Goal: Task Accomplishment & Management: Use online tool/utility

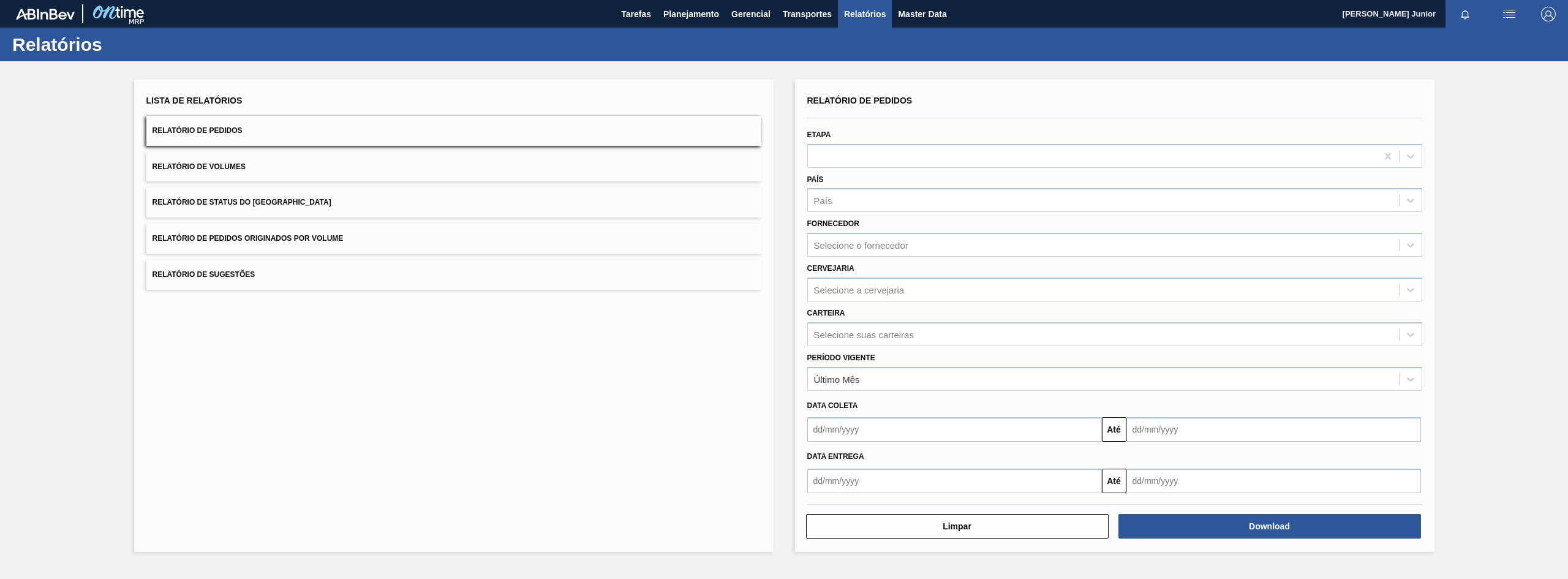
click at [282, 238] on span "Relatório de Pedidos Originados por Volume" at bounding box center [248, 238] width 191 height 9
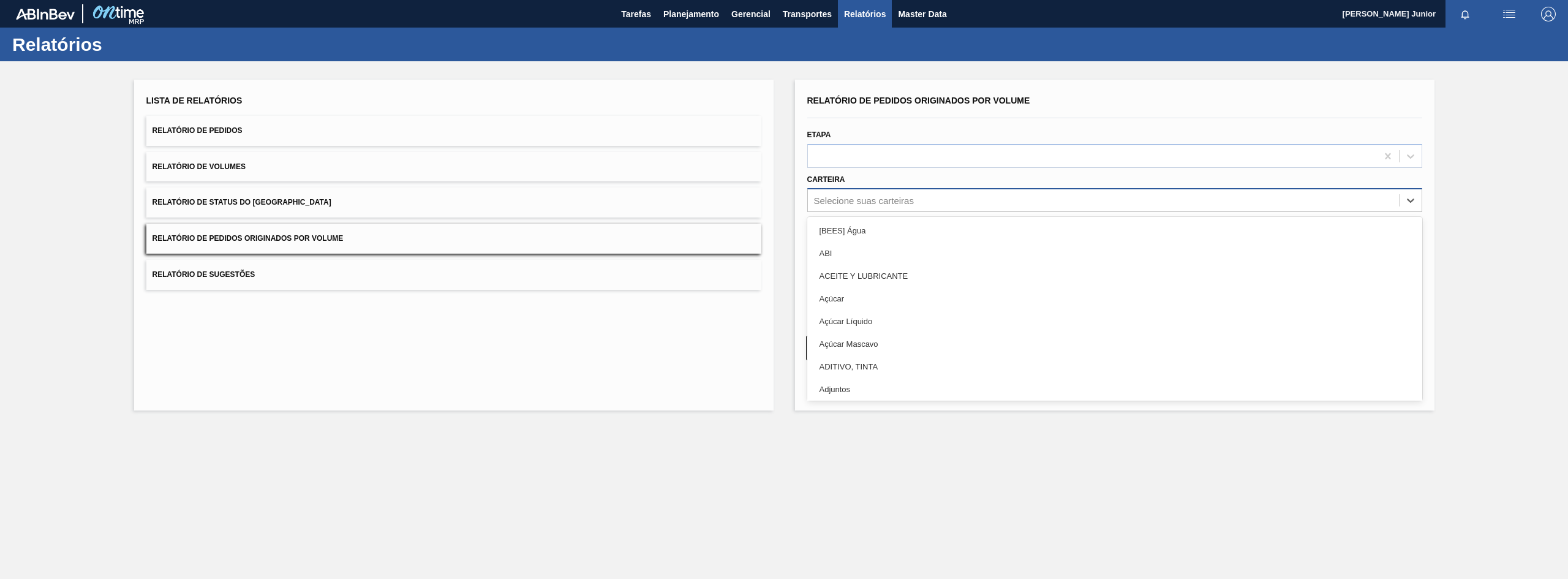
click at [884, 196] on div "Selecione suas carteiras" at bounding box center [864, 201] width 100 height 10
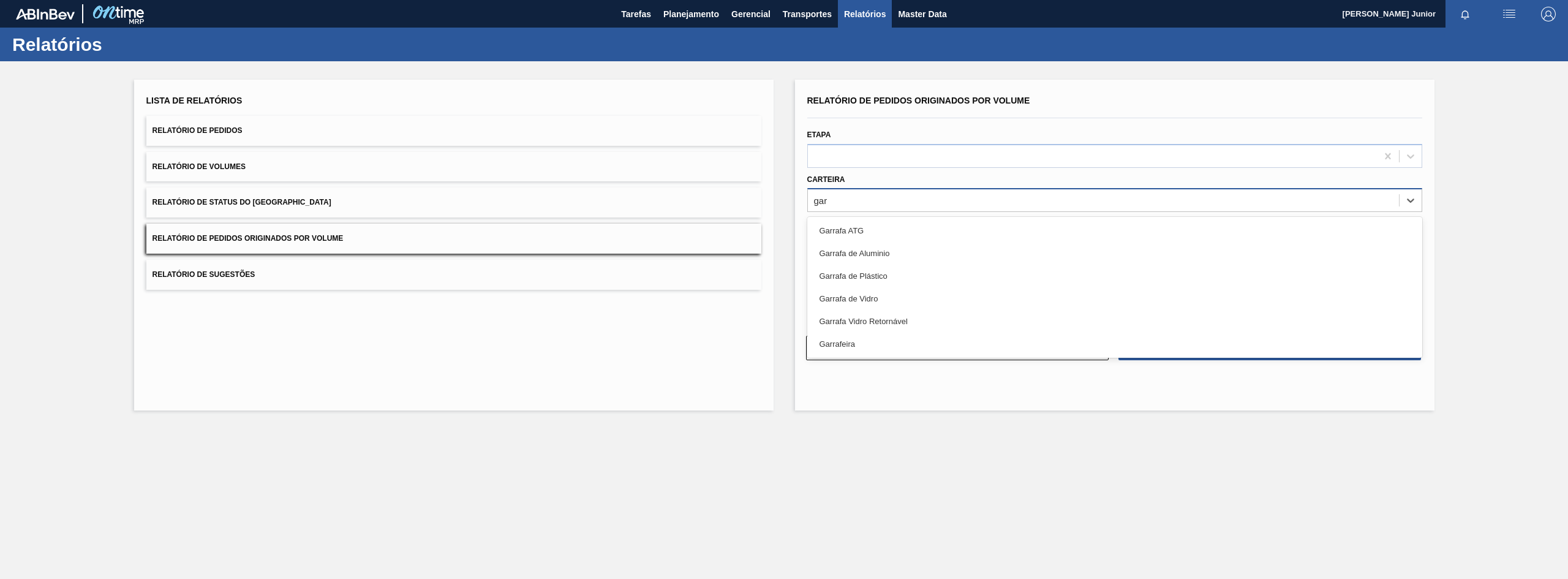
type input "garr"
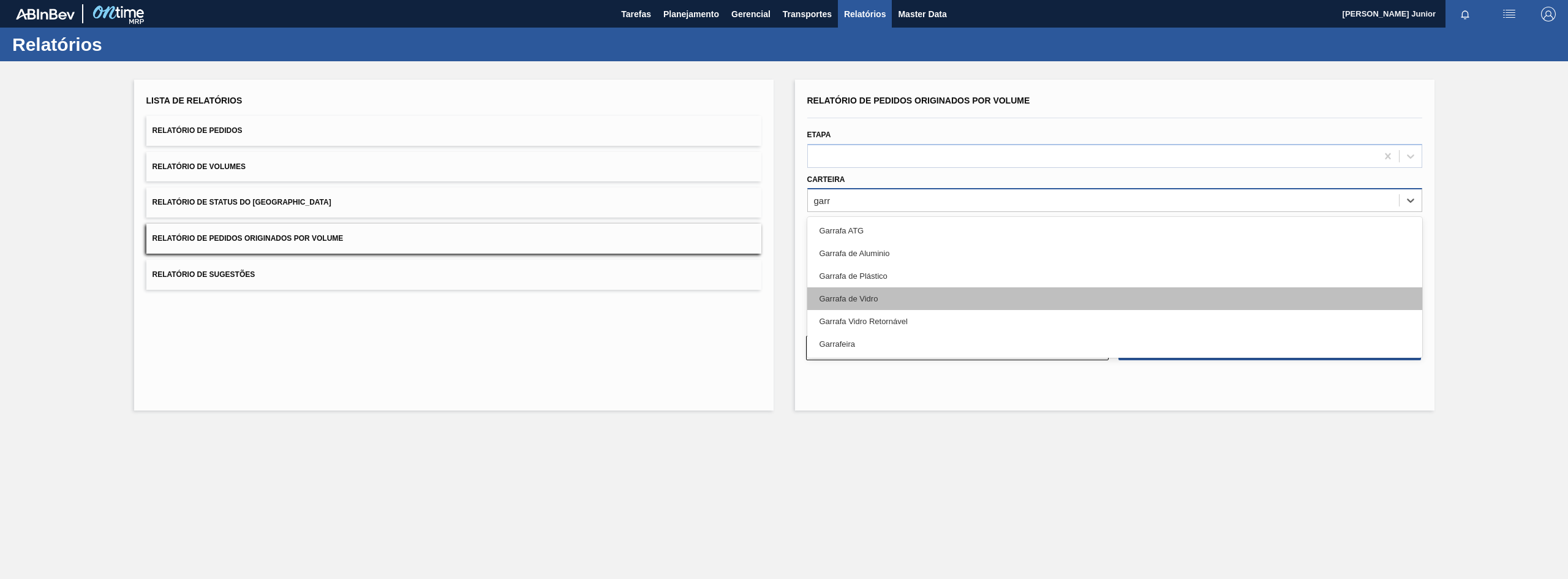
click at [889, 289] on div "Garrafa de Vidro" at bounding box center [1114, 298] width 615 height 23
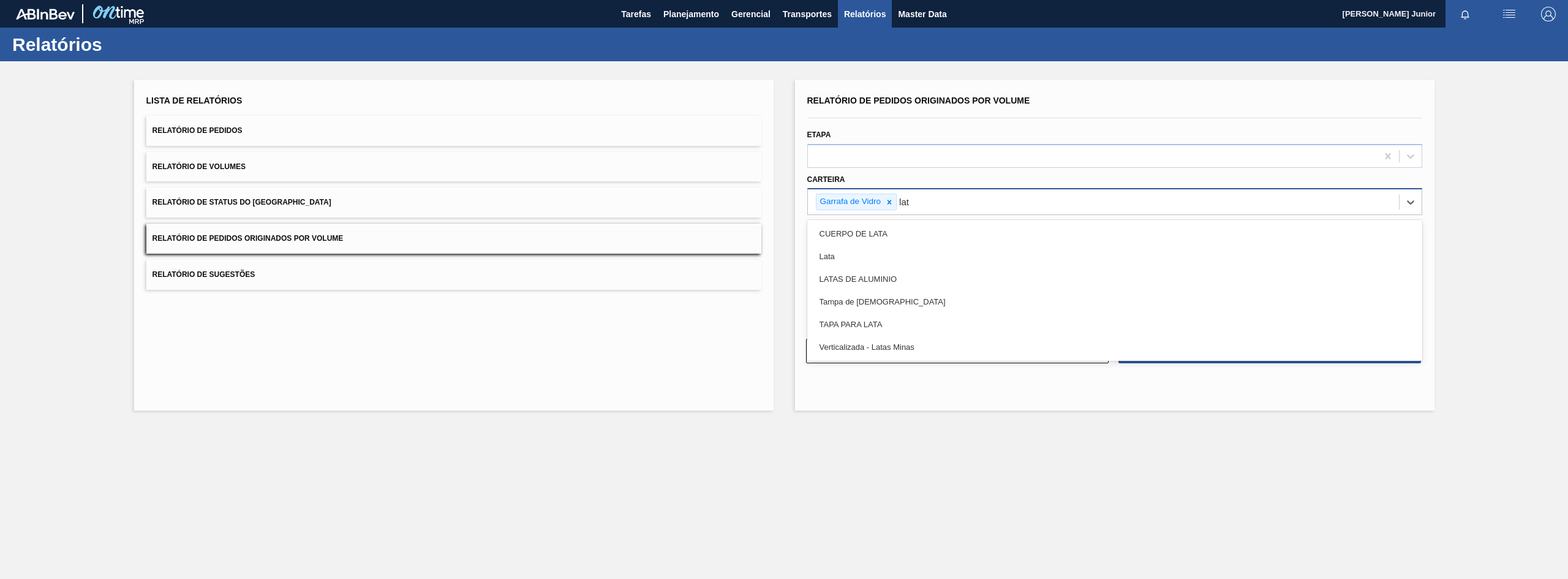
type input "lata"
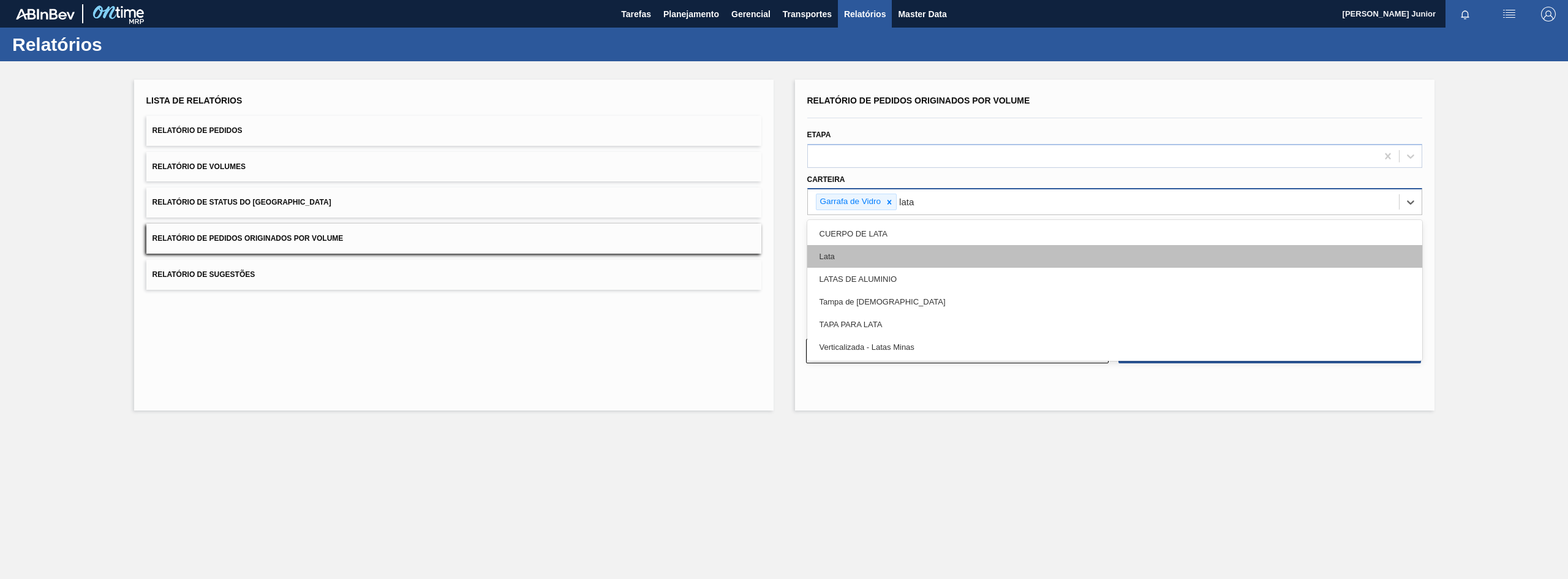
click at [918, 256] on div "Lata" at bounding box center [1114, 256] width 615 height 23
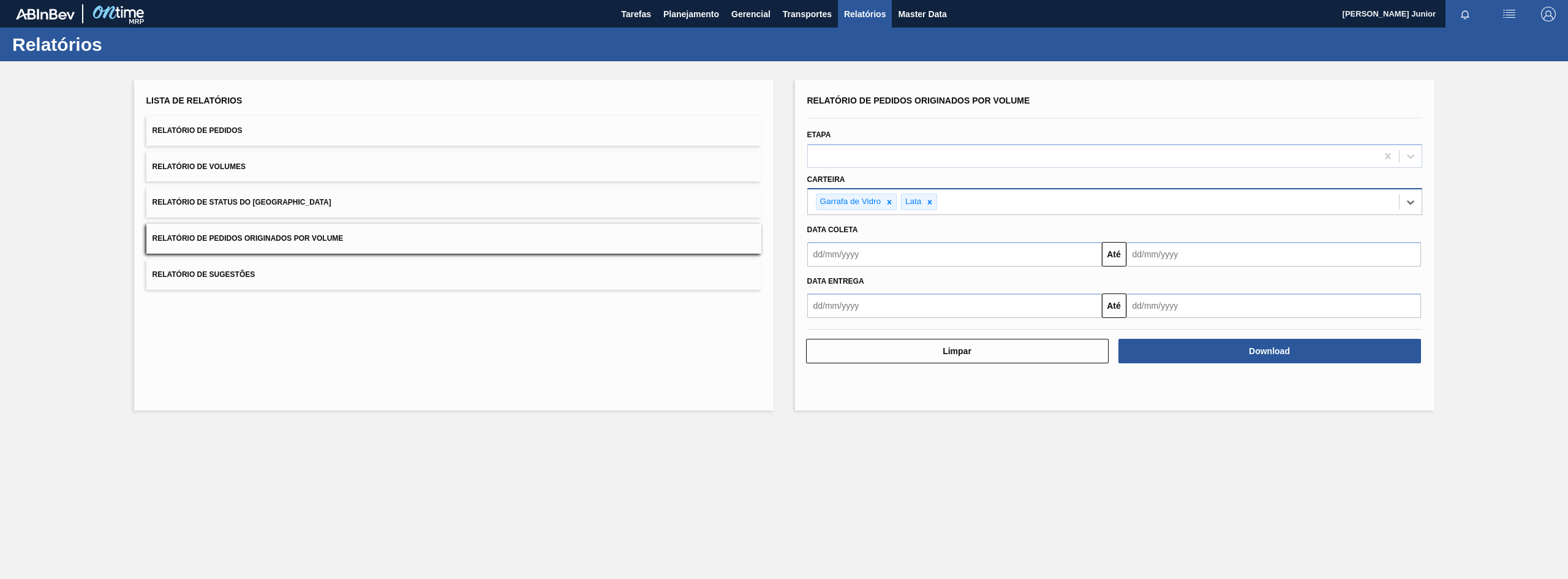
type input "a"
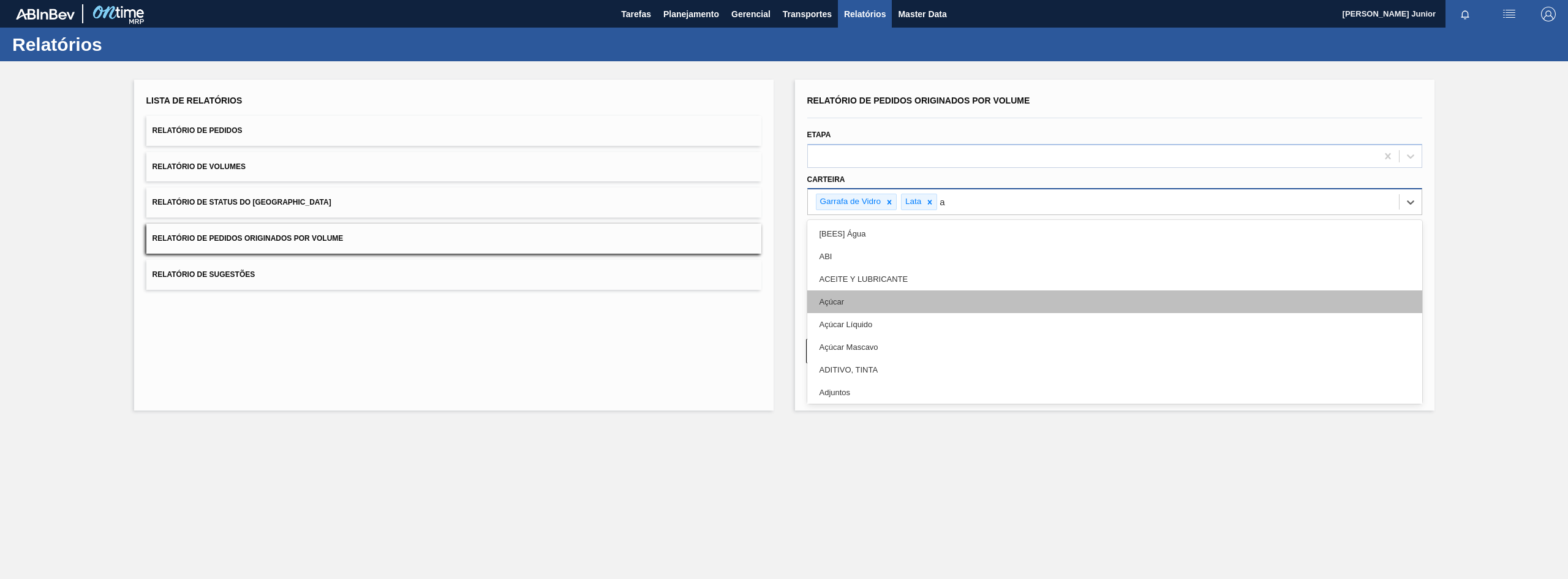
click at [912, 298] on div "Açúcar" at bounding box center [1114, 302] width 615 height 23
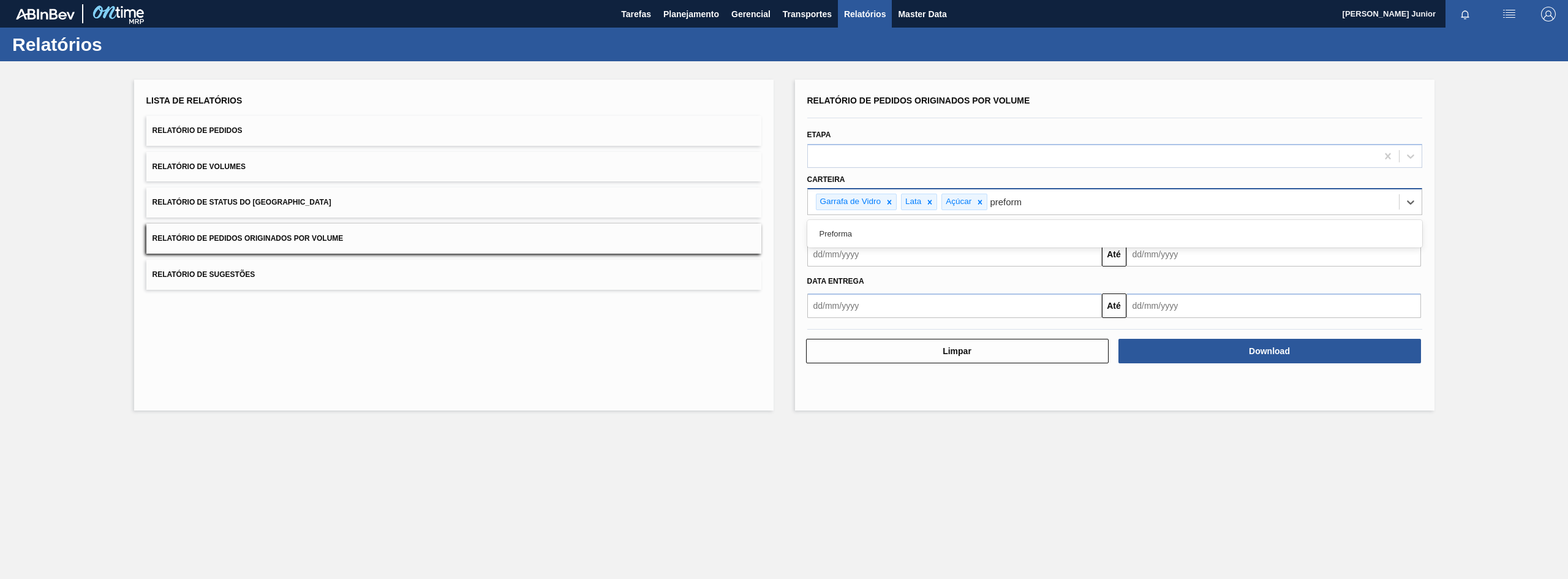
type input "preforma"
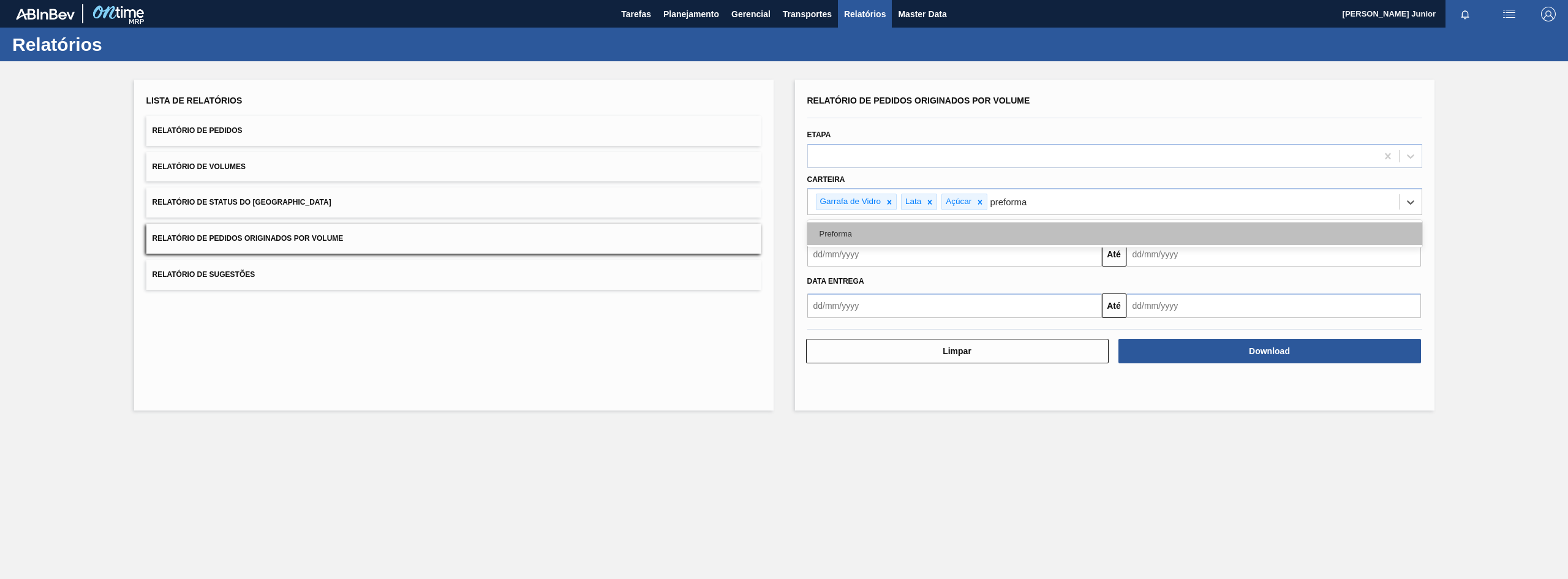
click at [1061, 222] on div "Preforma" at bounding box center [1114, 234] width 615 height 23
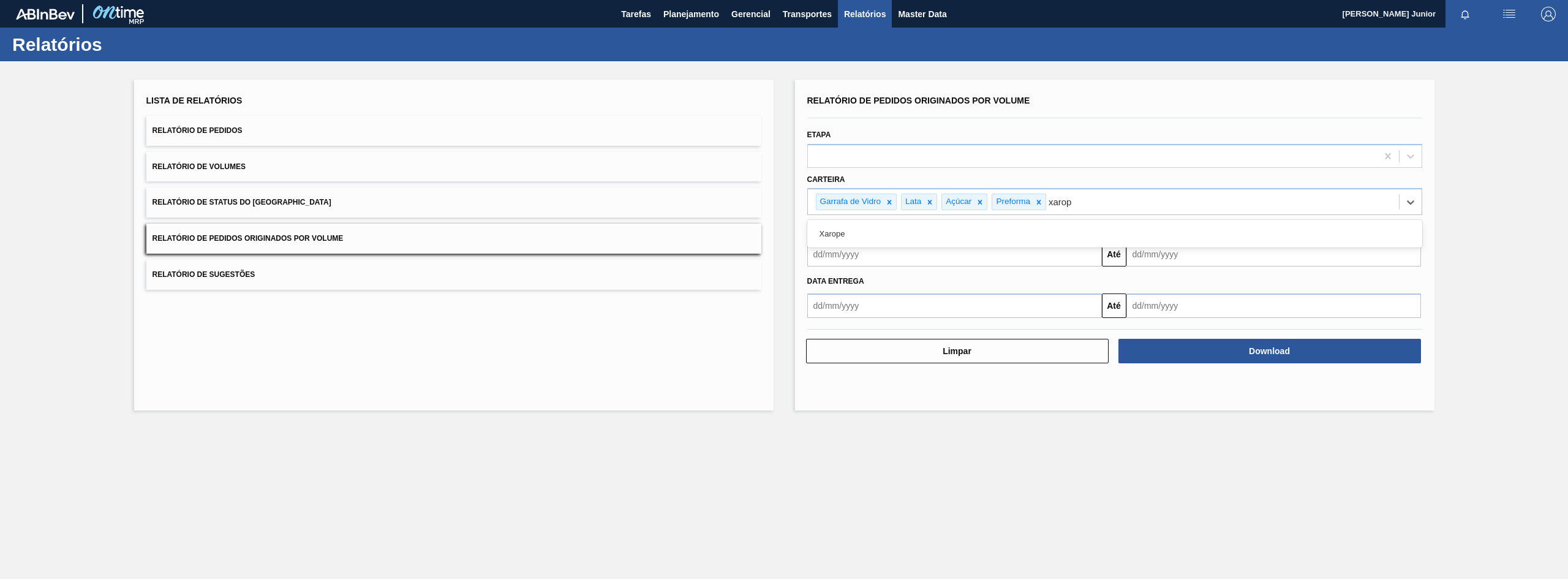
type input "xarope"
click at [1061, 222] on div "Xarope" at bounding box center [1114, 234] width 615 height 23
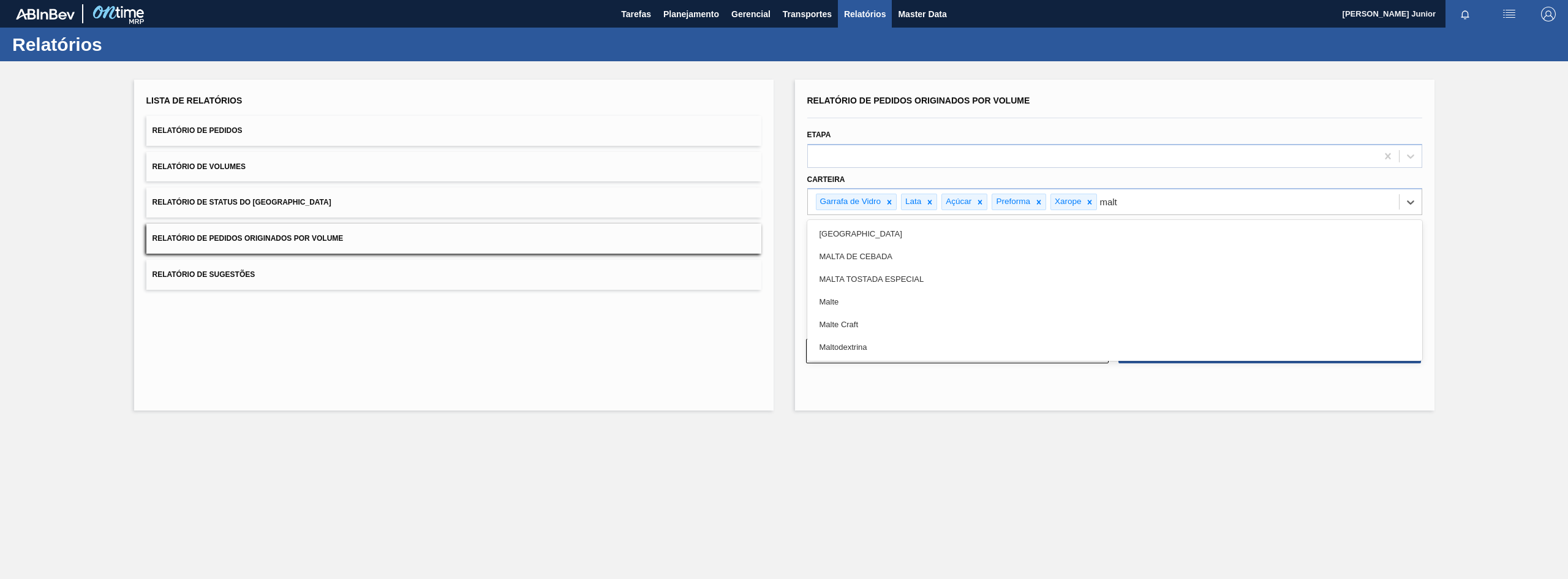
type input "malte"
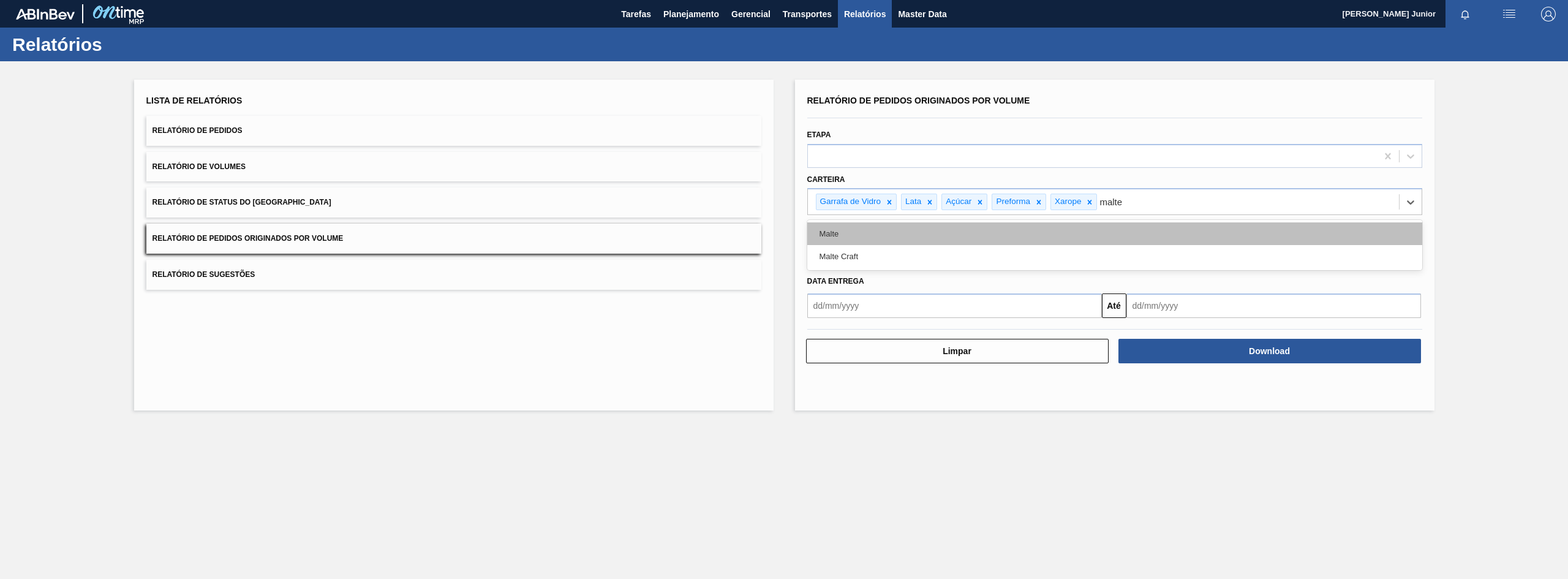
click at [1052, 236] on div "Malte" at bounding box center [1114, 234] width 615 height 23
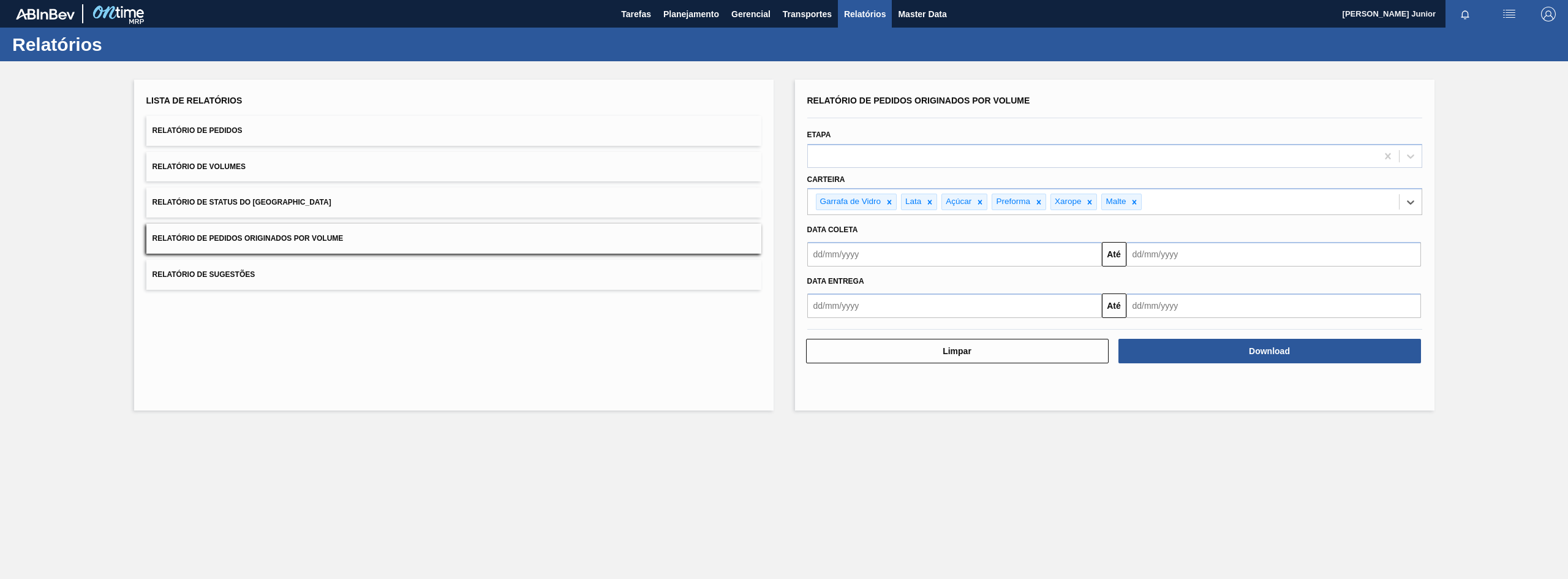
click at [921, 253] on input "text" at bounding box center [954, 254] width 294 height 24
click at [837, 323] on div "1" at bounding box center [841, 323] width 16 height 16
type input "[DATE]"
click at [1275, 258] on input "text" at bounding box center [1273, 254] width 294 height 24
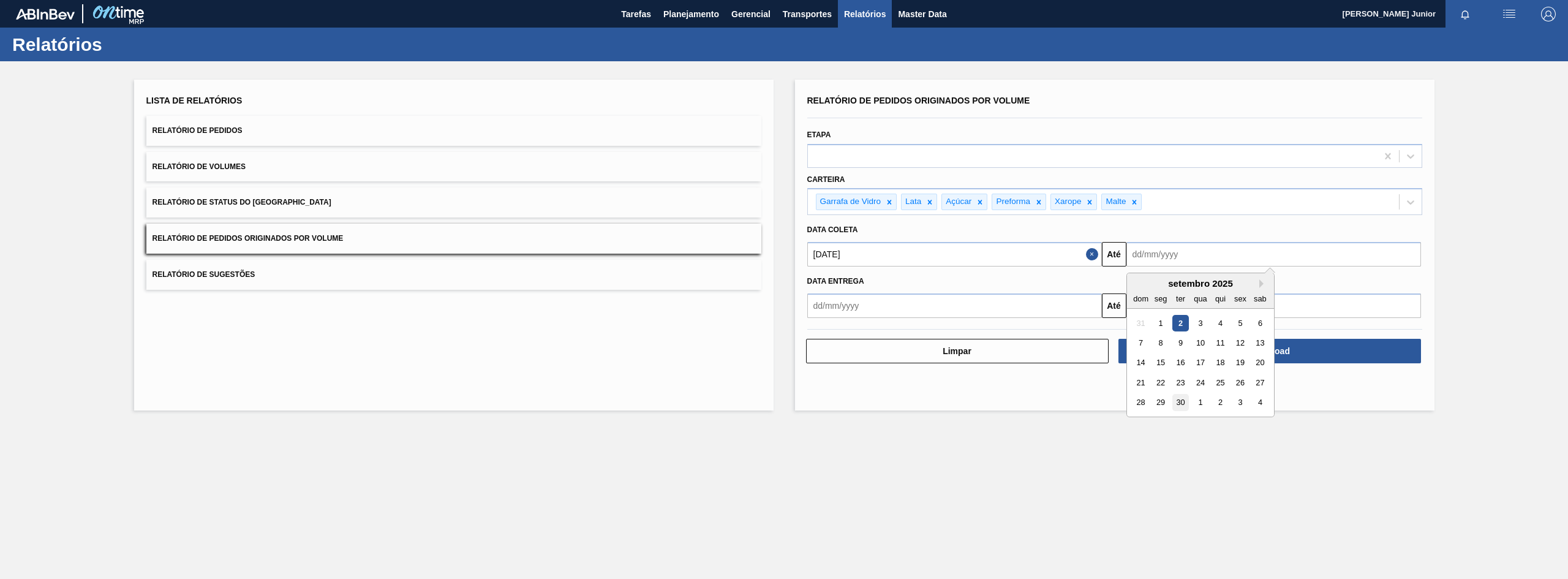
click at [1182, 408] on div "30" at bounding box center [1180, 402] width 16 height 16
type input "[DATE]"
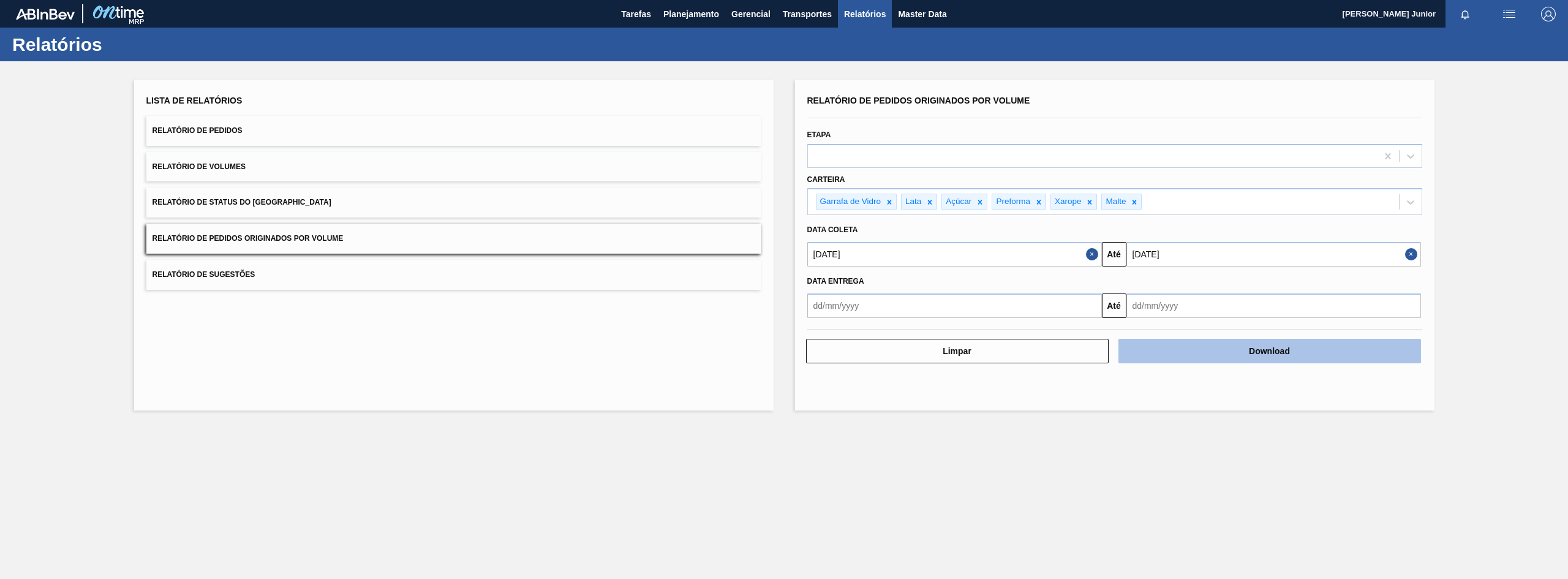
click at [1248, 345] on button "Download" at bounding box center [1269, 351] width 303 height 24
